Goal: Navigation & Orientation: Find specific page/section

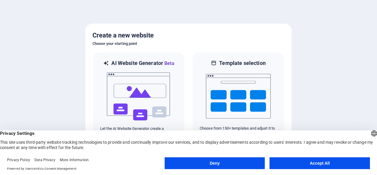
click at [340, 165] on button "Accept All" at bounding box center [319, 163] width 100 height 12
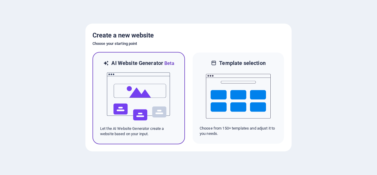
click at [145, 100] on img at bounding box center [138, 96] width 65 height 59
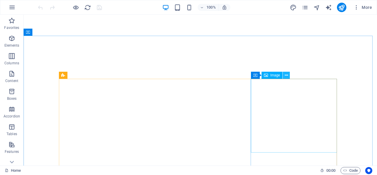
click at [287, 76] on icon at bounding box center [286, 75] width 3 height 6
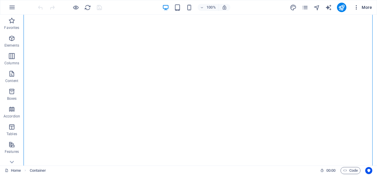
click at [355, 6] on icon "button" at bounding box center [356, 7] width 6 height 6
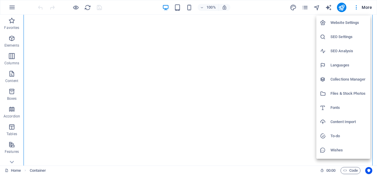
click at [35, 94] on div at bounding box center [188, 87] width 377 height 175
